Goal: Task Accomplishment & Management: Manage account settings

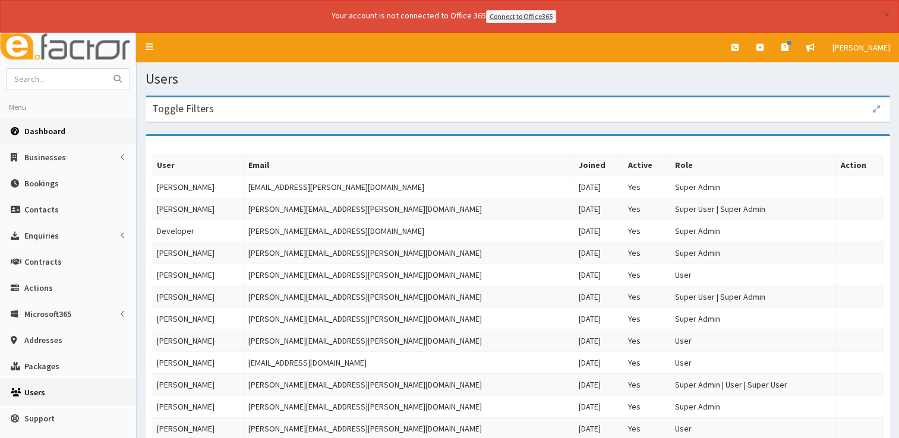
click at [47, 122] on link "Dashboard" at bounding box center [68, 131] width 136 height 26
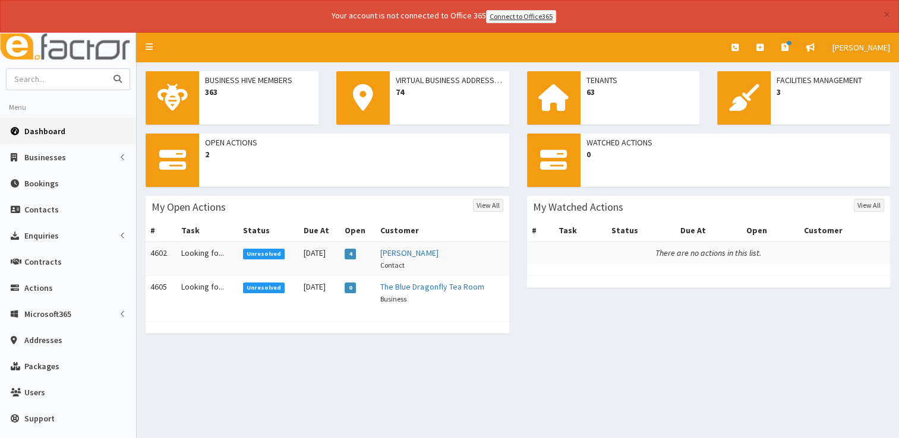
click at [81, 77] on input "text" at bounding box center [57, 79] width 100 height 21
type input "brendan"
click at [106, 69] on button "submit" at bounding box center [118, 79] width 24 height 21
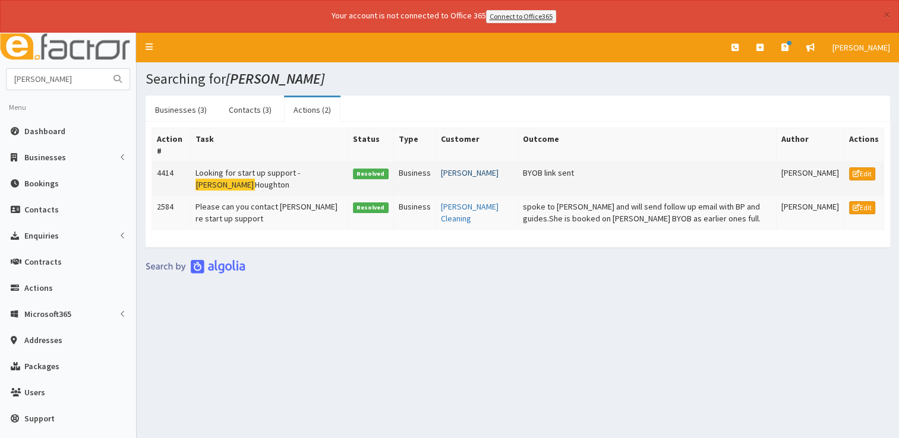
click at [441, 170] on link "[PERSON_NAME]" at bounding box center [470, 173] width 58 height 11
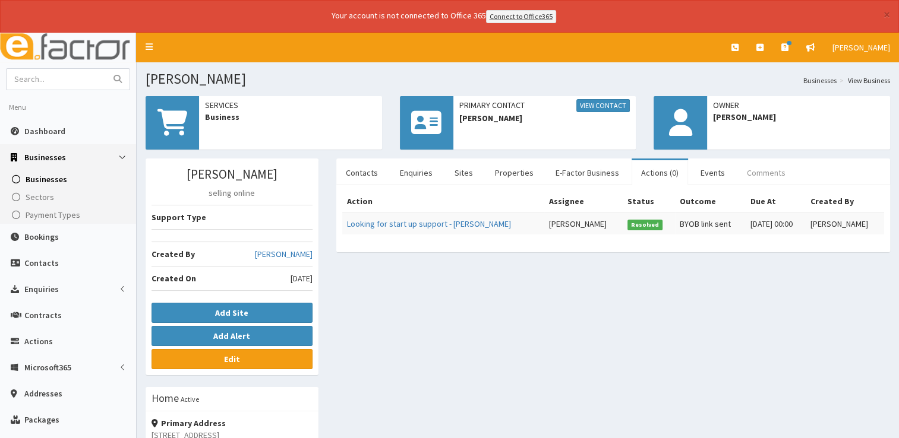
click at [765, 169] on link "Comments" at bounding box center [766, 172] width 58 height 25
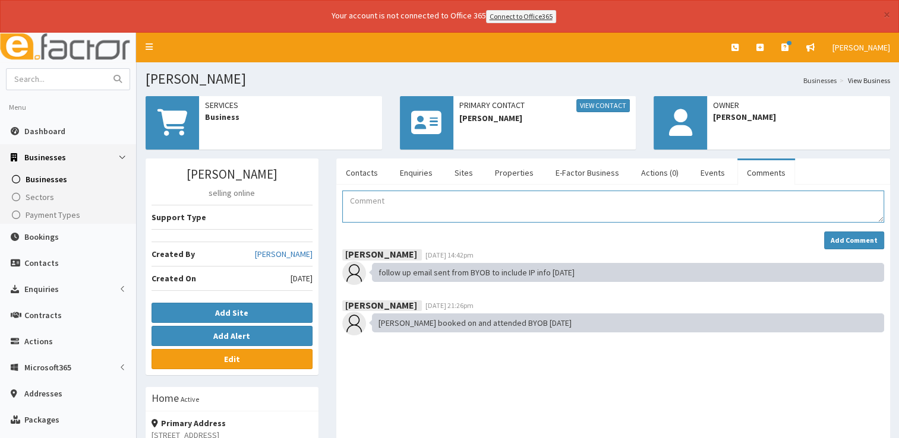
click at [393, 199] on textarea "Comment" at bounding box center [613, 207] width 542 height 32
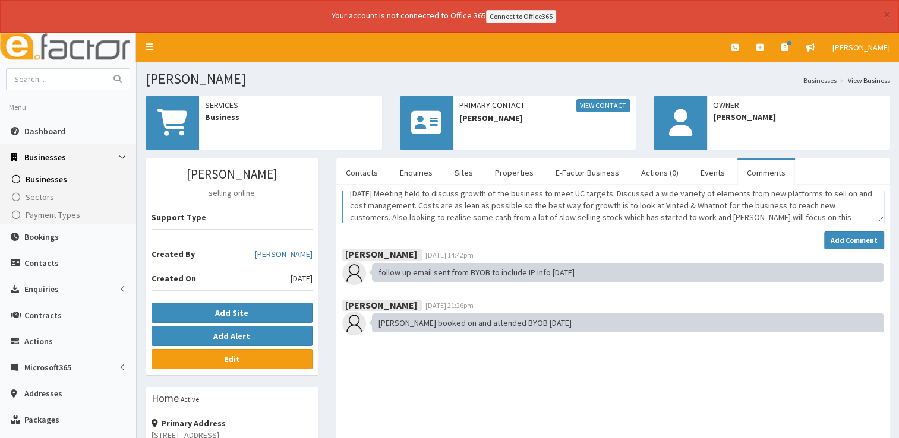
scroll to position [19, 0]
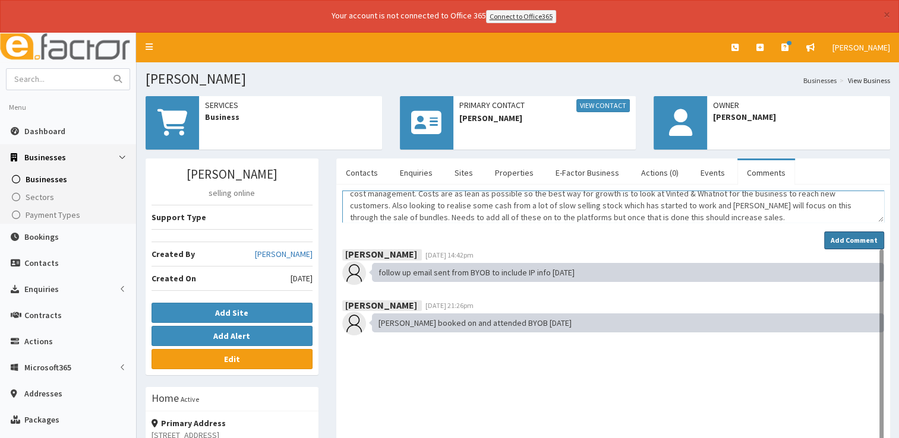
type textarea "10/10/2025 Meeting held to discuss growth of the business to meet UC targets. D…"
click at [849, 244] on button "Add Comment" at bounding box center [854, 241] width 60 height 18
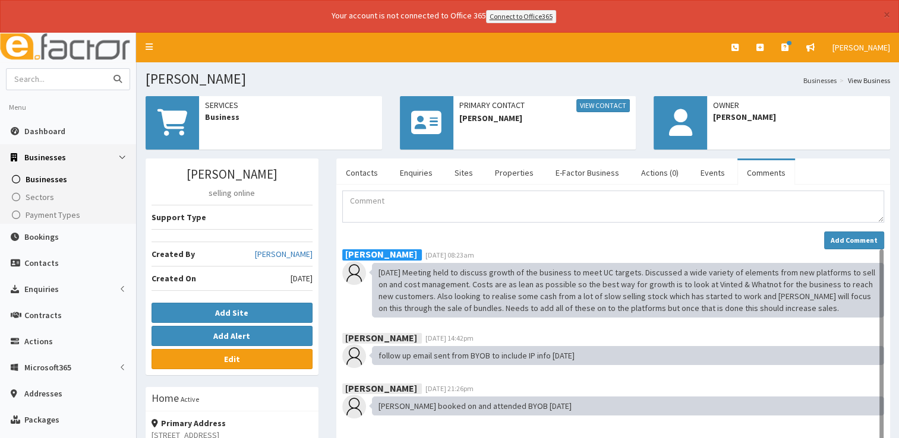
click at [30, 84] on input "text" at bounding box center [57, 79] width 100 height 21
type input "[PERSON_NAME]"
click at [106, 69] on button "submit" at bounding box center [118, 79] width 24 height 21
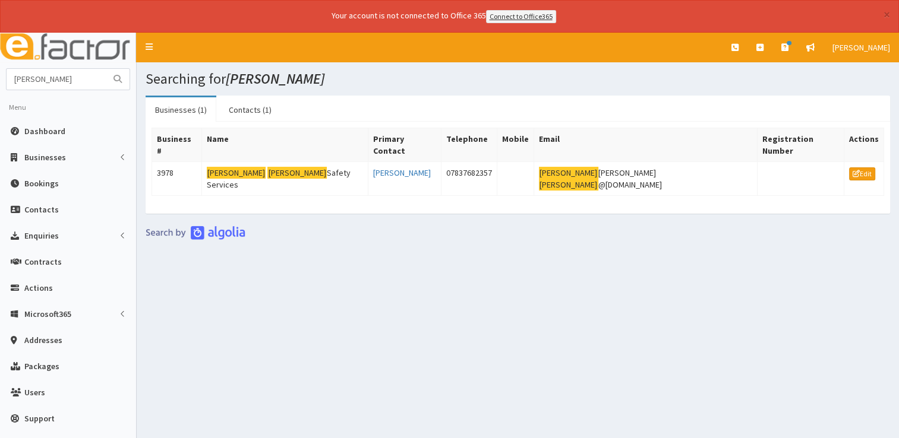
click at [275, 178] on div "Business # Name Primary Contact Telephone Mobile Email Registration Number Acti…" at bounding box center [517, 168] width 732 height 80
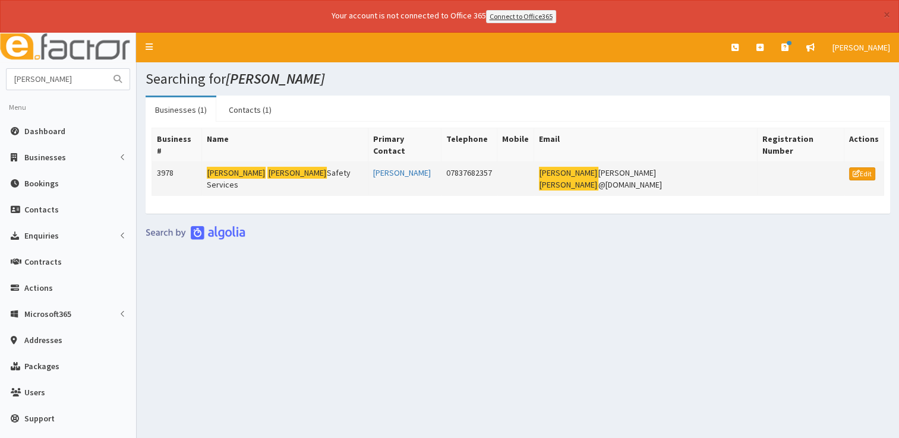
click at [297, 162] on td "Lucy Collett Safety Services" at bounding box center [284, 179] width 166 height 34
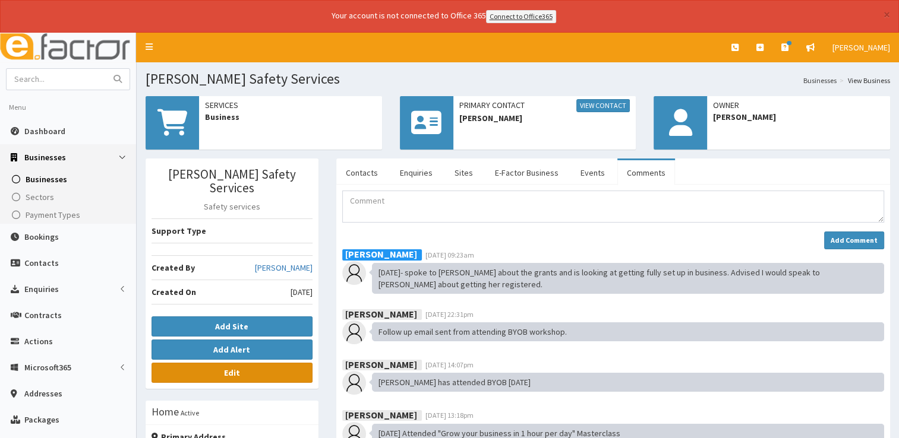
click at [251, 363] on link "Edit" at bounding box center [231, 373] width 161 height 20
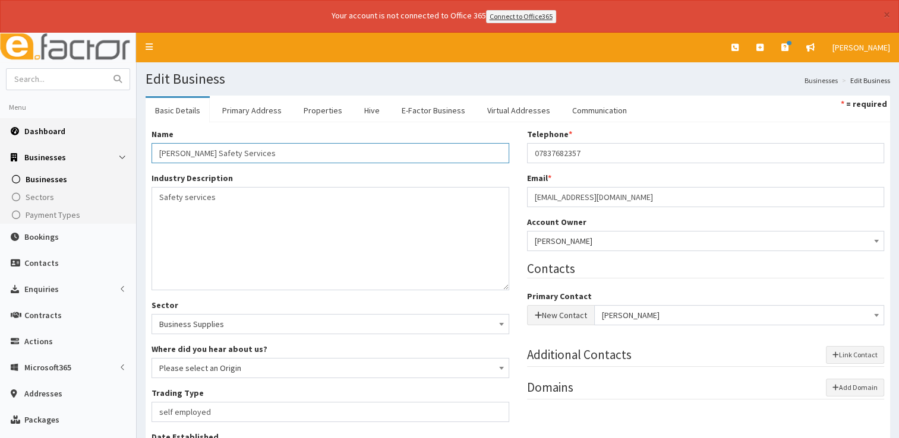
drag, startPoint x: 261, startPoint y: 152, endPoint x: 121, endPoint y: 129, distance: 141.5
click at [121, 129] on div "E Toggle navigation Quick Create Create Business Create Booking Create Contact" at bounding box center [449, 365] width 899 height 665
type input "Clumsy Panda Co"
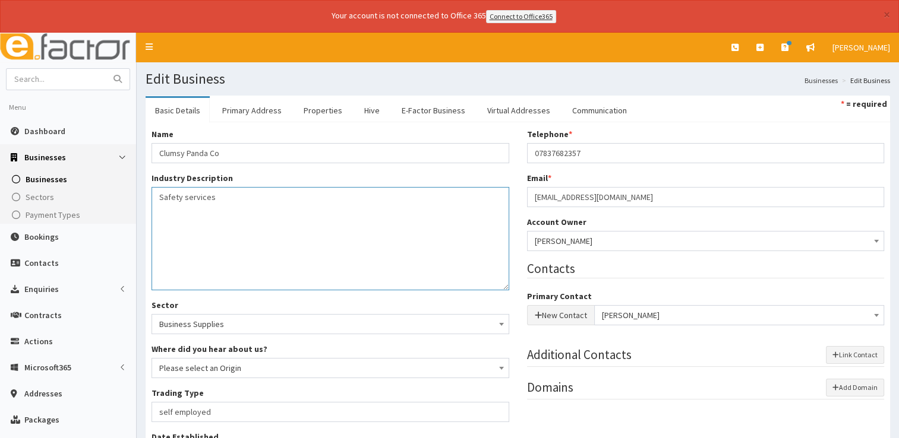
click at [406, 233] on textarea "Safety services" at bounding box center [330, 238] width 358 height 103
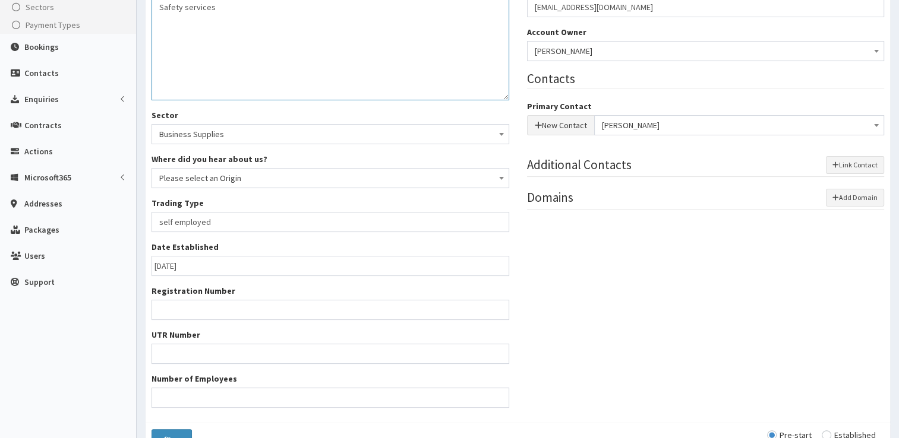
scroll to position [257, 0]
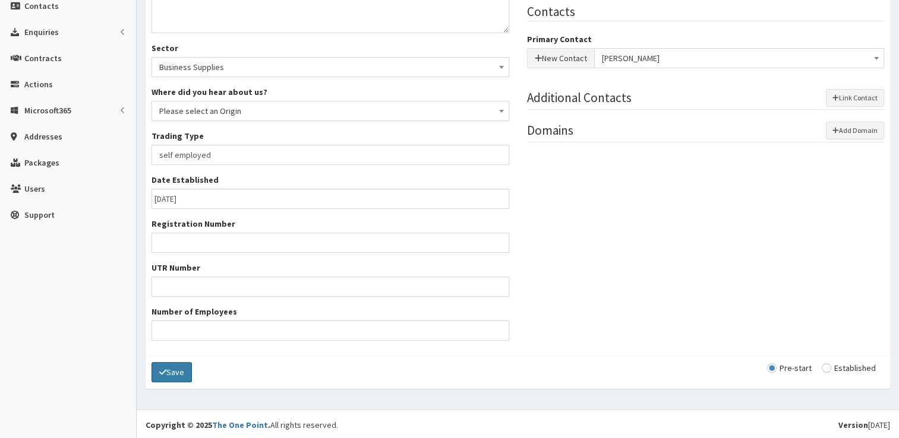
click at [180, 378] on button "Save" at bounding box center [171, 372] width 40 height 20
